Goal: Task Accomplishment & Management: Manage account settings

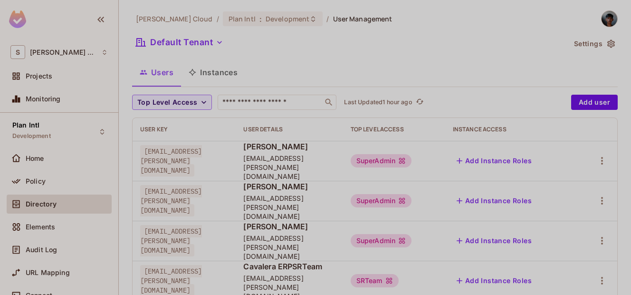
scroll to position [275, 0]
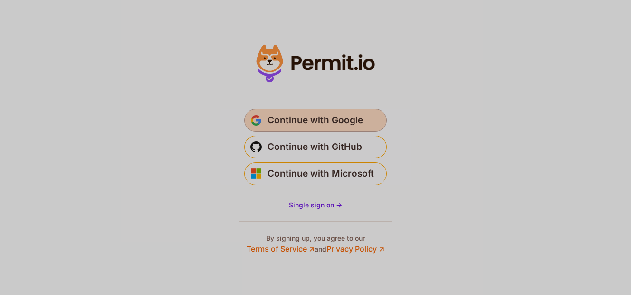
click at [316, 125] on span "Continue with Google" at bounding box center [316, 120] width 96 height 15
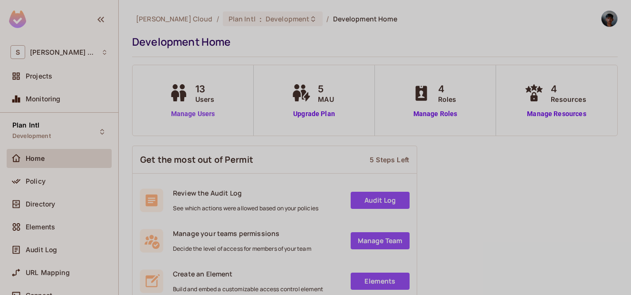
click at [207, 116] on link "Manage Users" at bounding box center [193, 114] width 53 height 10
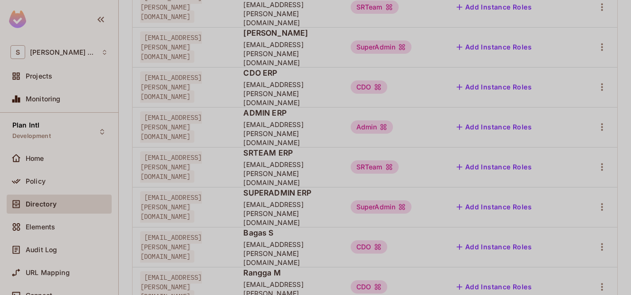
scroll to position [307, 0]
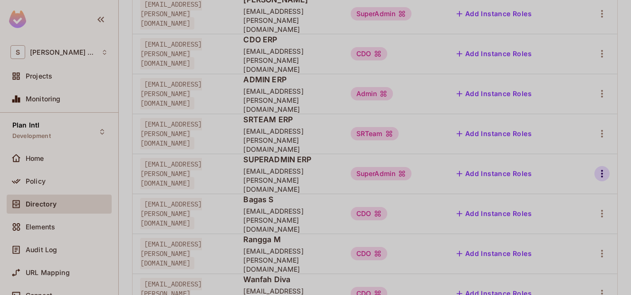
click at [597, 168] on icon "button" at bounding box center [602, 173] width 11 height 11
click at [558, 122] on li "Edit" at bounding box center [554, 122] width 84 height 21
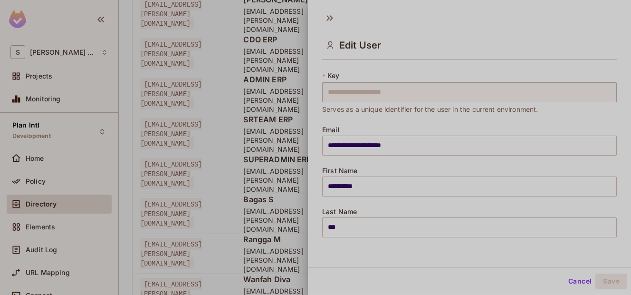
scroll to position [0, 0]
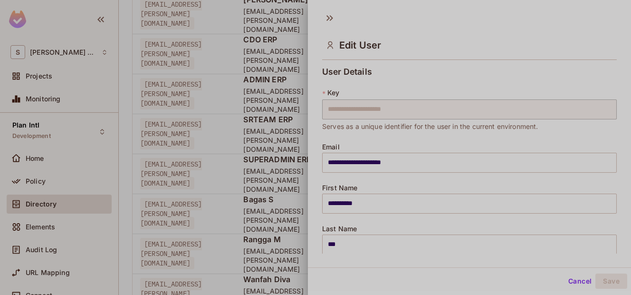
click at [257, 114] on div at bounding box center [315, 147] width 631 height 295
